Goal: Navigation & Orientation: Find specific page/section

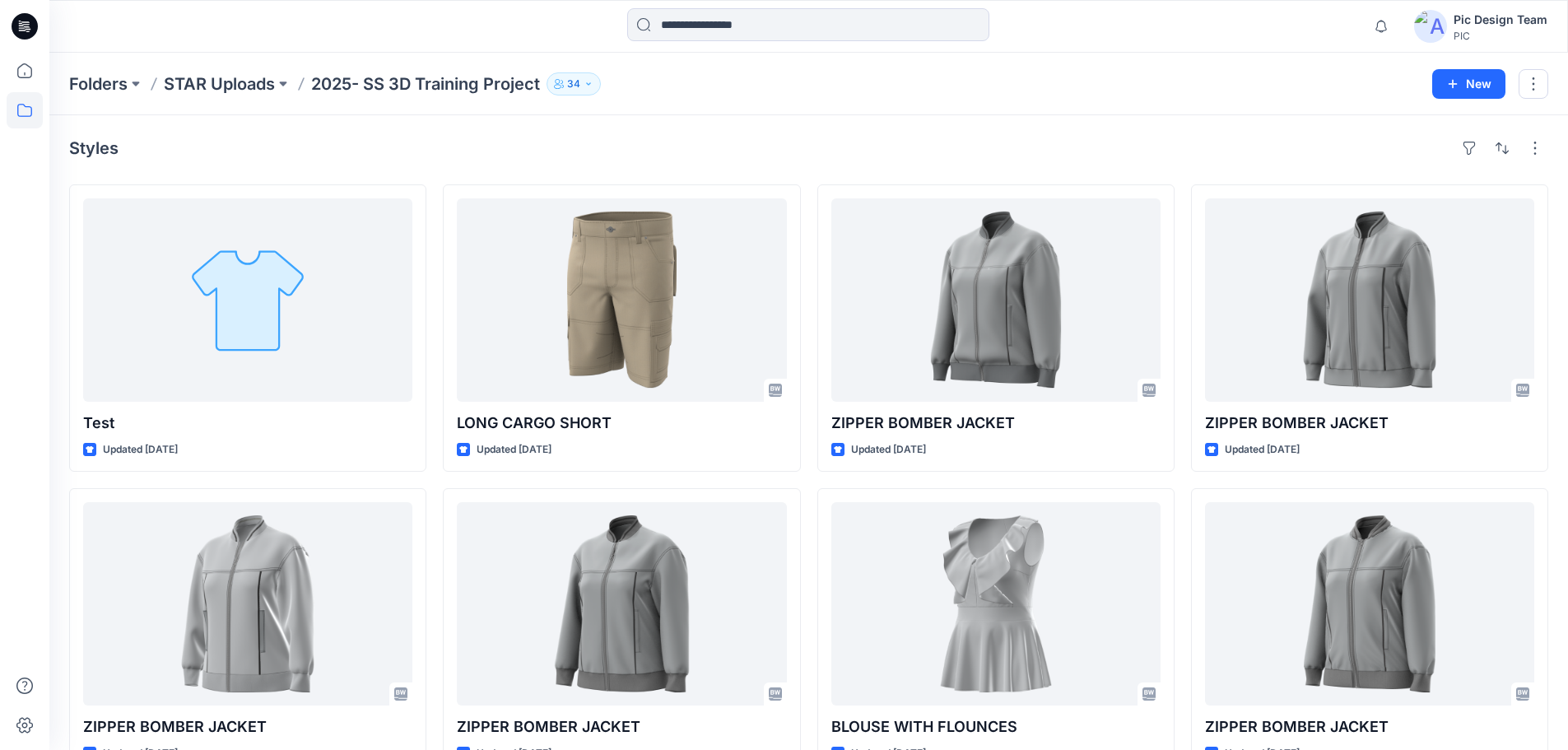
click at [367, 80] on p "2025- SS 3D Training Project" at bounding box center [425, 83] width 229 height 23
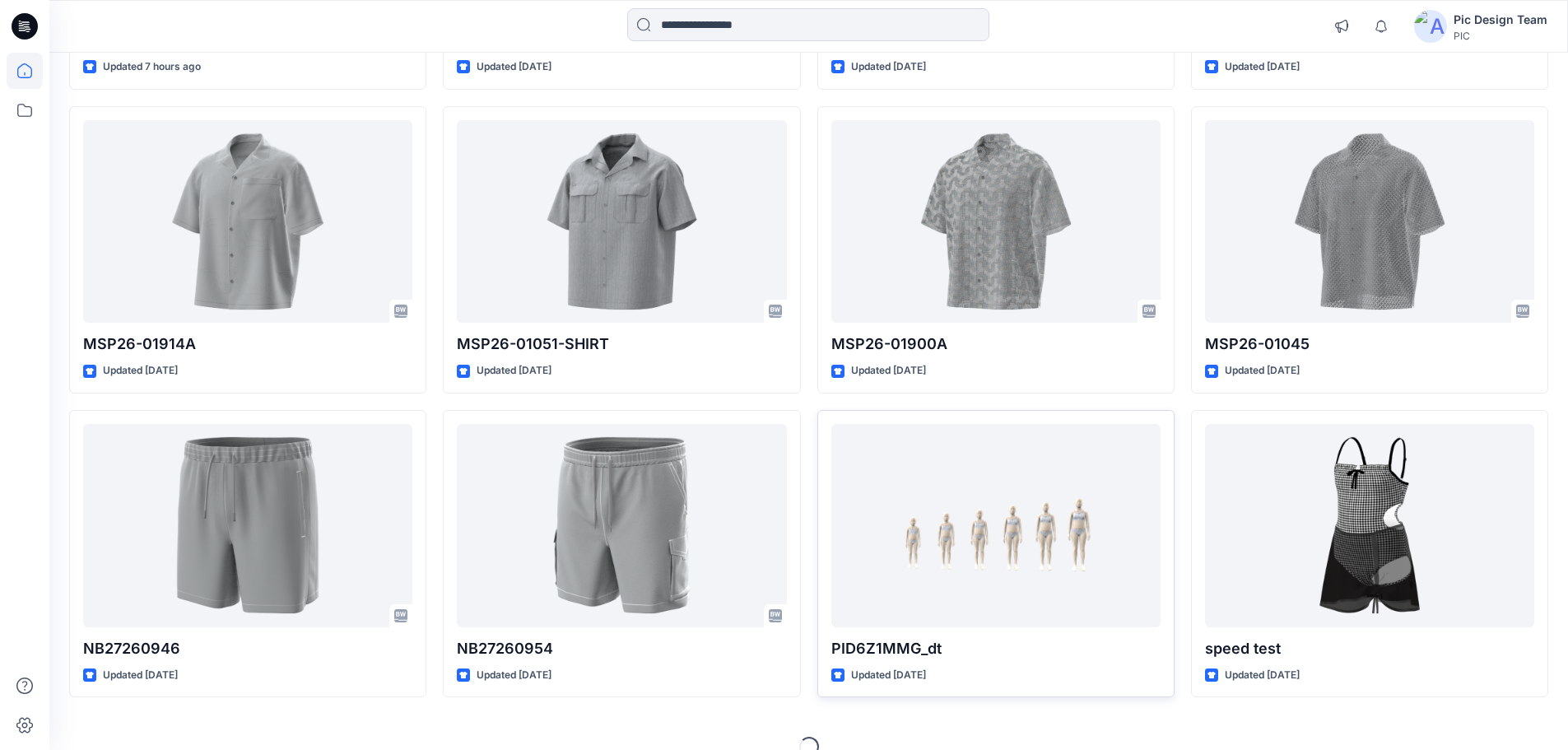
scroll to position [456, 0]
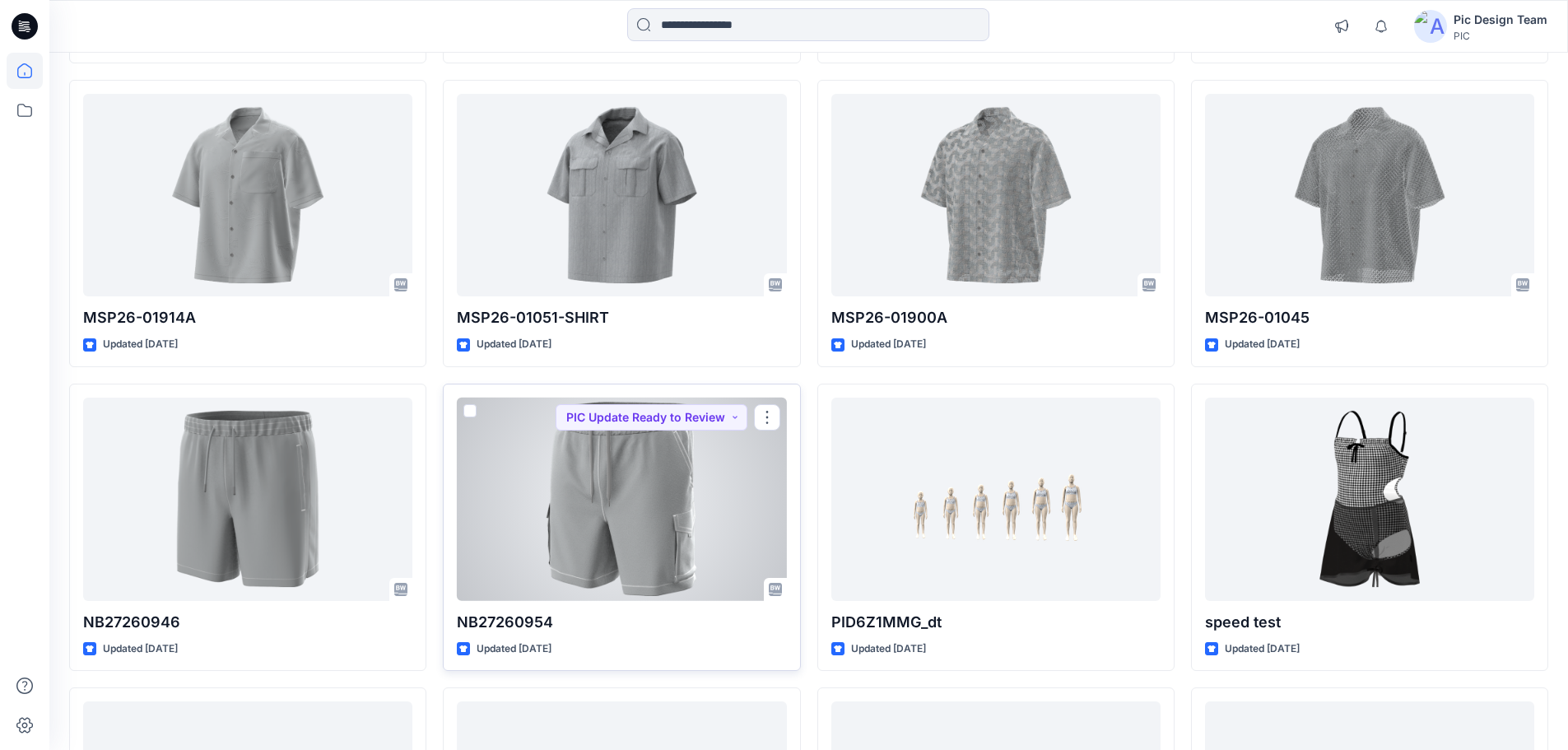
click at [705, 503] on div at bounding box center [622, 499] width 329 height 203
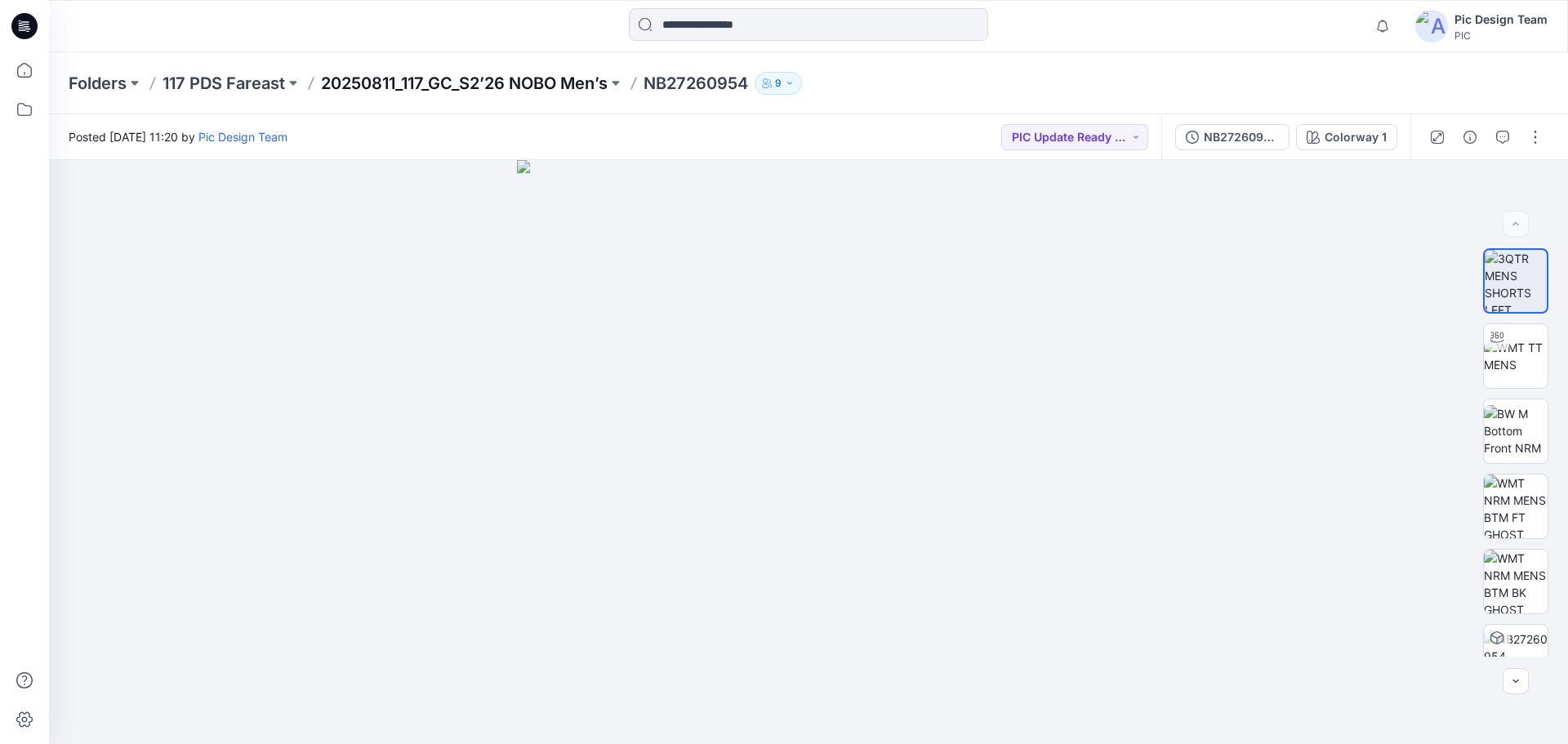
click at [381, 78] on p "20250811_117_GC_S2’26 NOBO Men’s" at bounding box center [464, 82] width 286 height 22
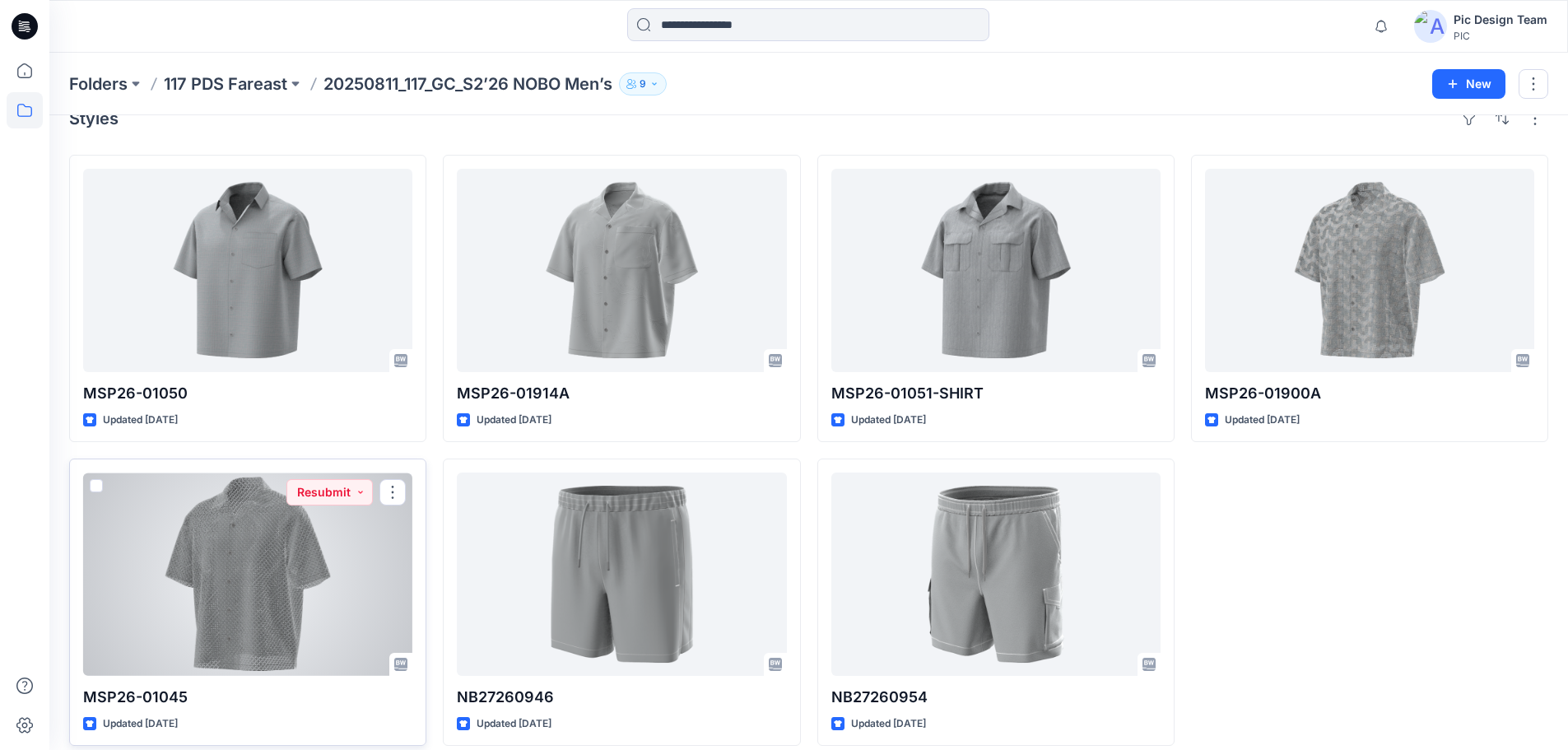
scroll to position [45, 0]
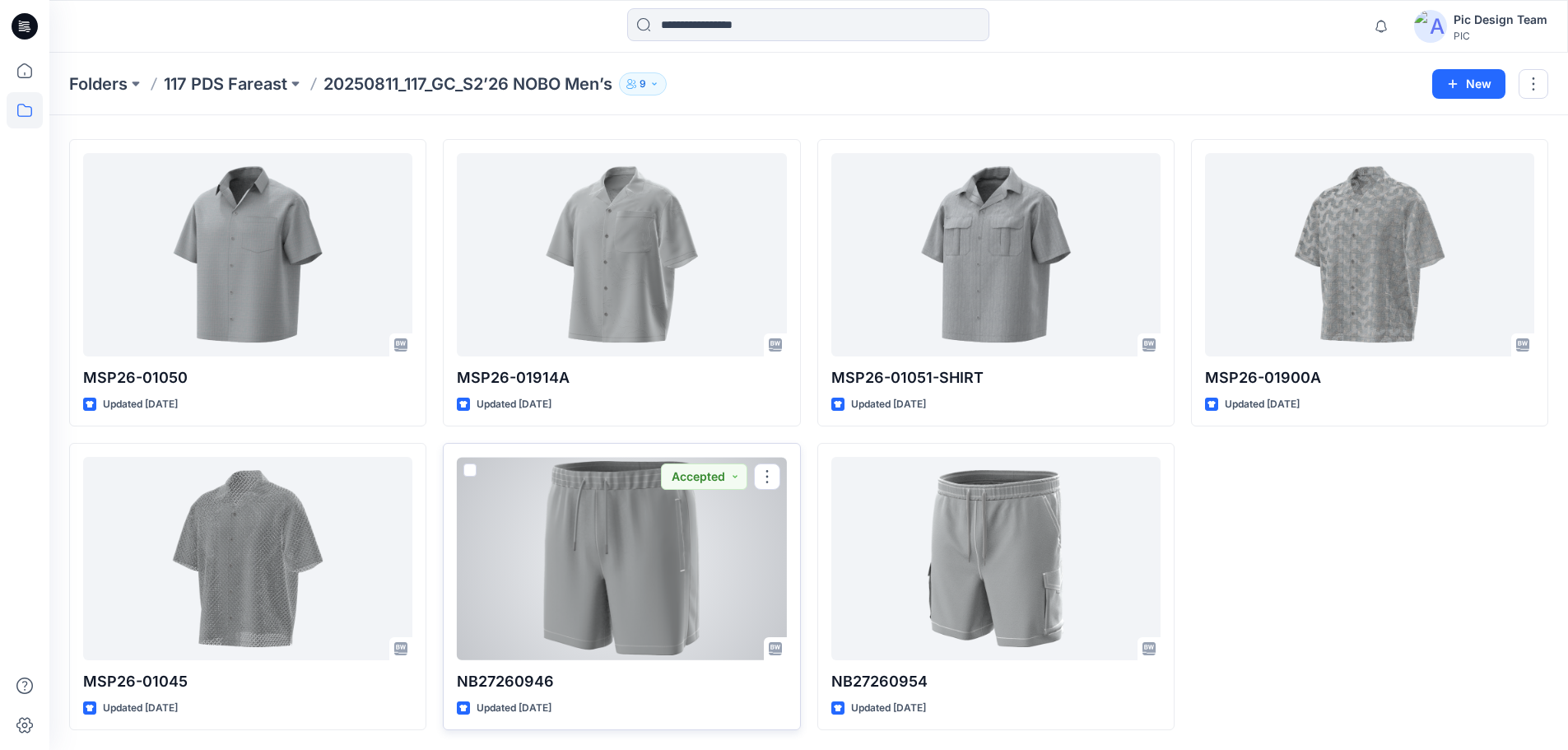
click at [632, 560] on div at bounding box center [622, 559] width 329 height 203
